Goal: Task Accomplishment & Management: Manage account settings

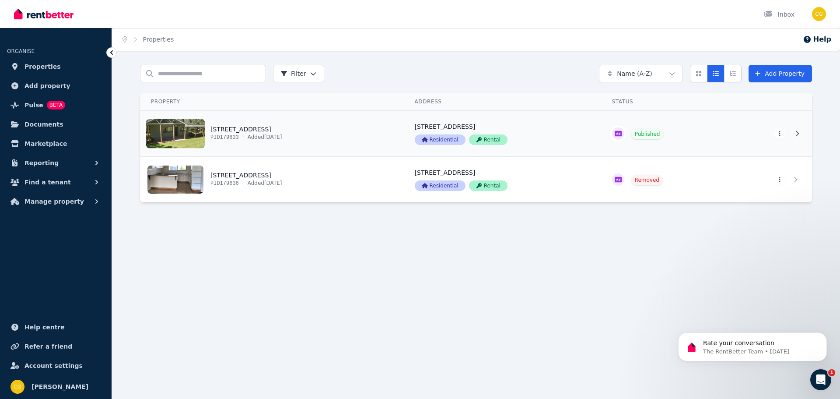
click at [309, 138] on link "View property details" at bounding box center [272, 134] width 264 height 46
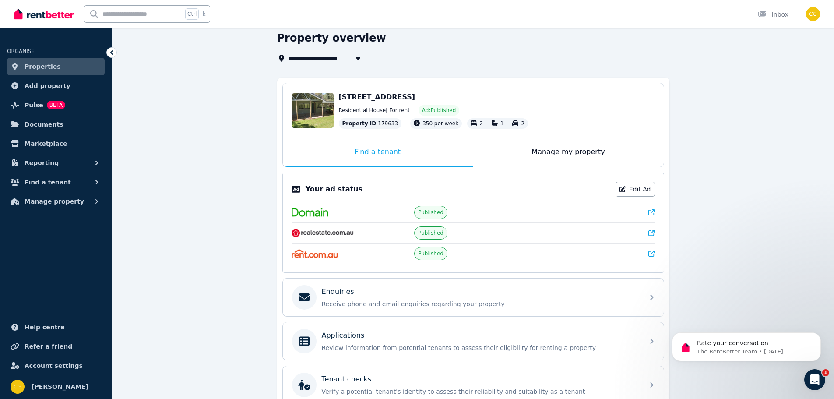
scroll to position [44, 0]
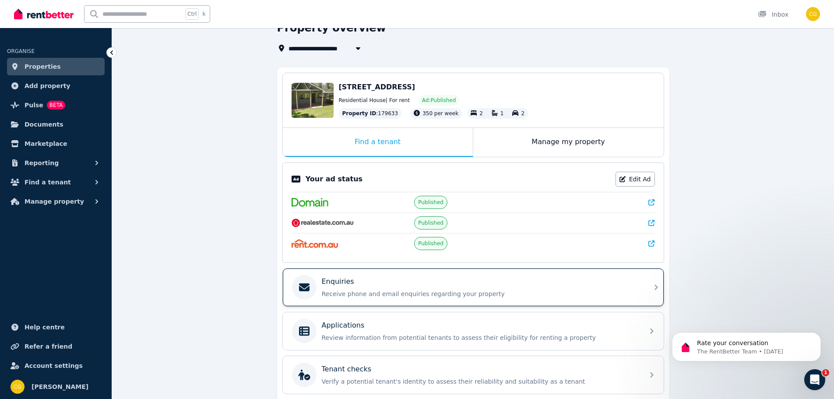
click at [655, 284] on icon at bounding box center [656, 287] width 11 height 11
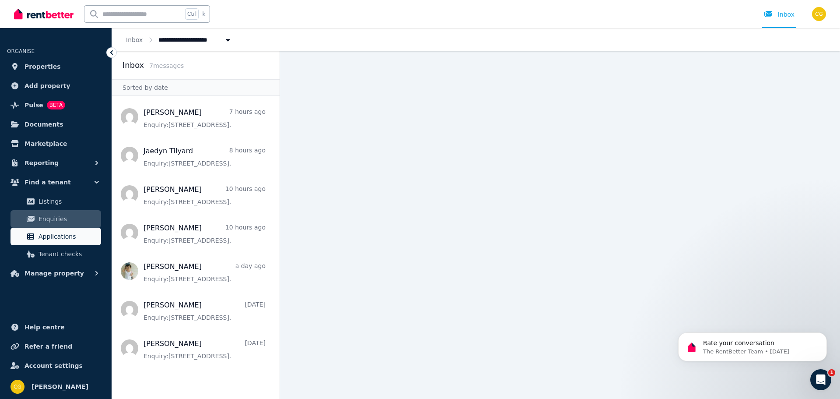
click at [52, 234] on span "Applications" at bounding box center [68, 236] width 59 height 11
